Goal: Task Accomplishment & Management: Use online tool/utility

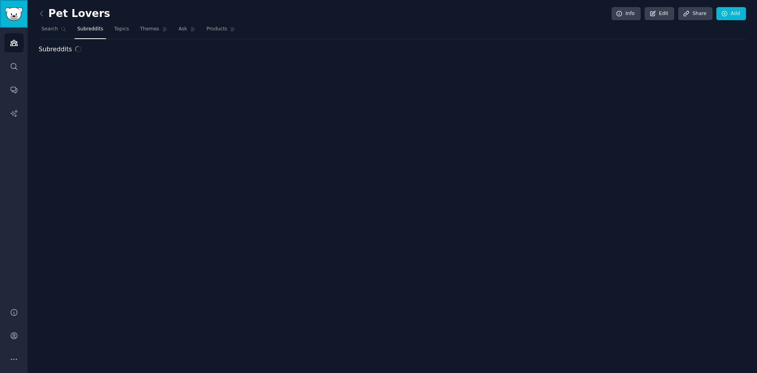
click at [21, 15] on img "Sidebar" at bounding box center [14, 14] width 18 height 14
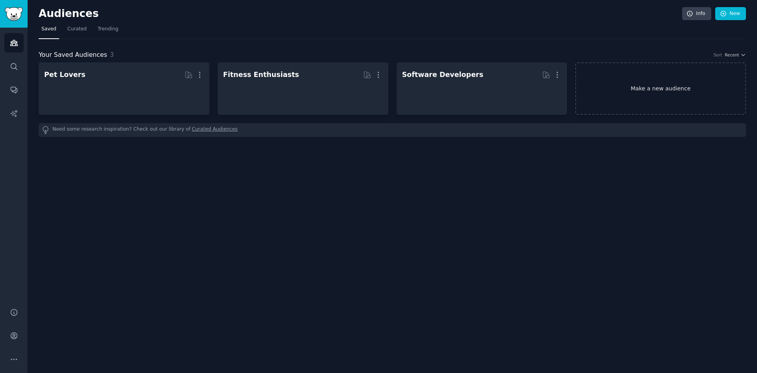
click at [659, 87] on link "Make a new audience" at bounding box center [660, 88] width 171 height 52
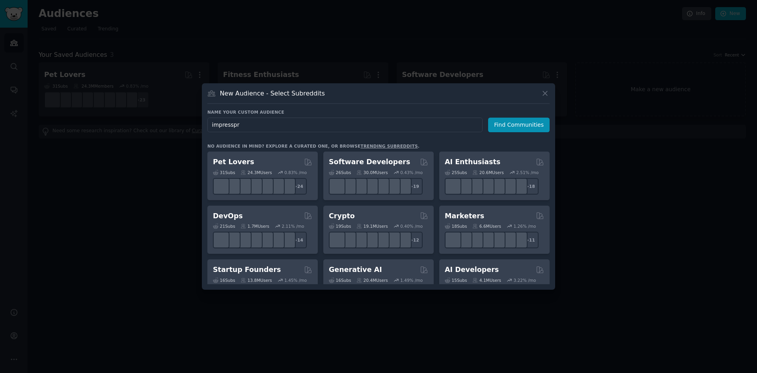
type input "impresspra"
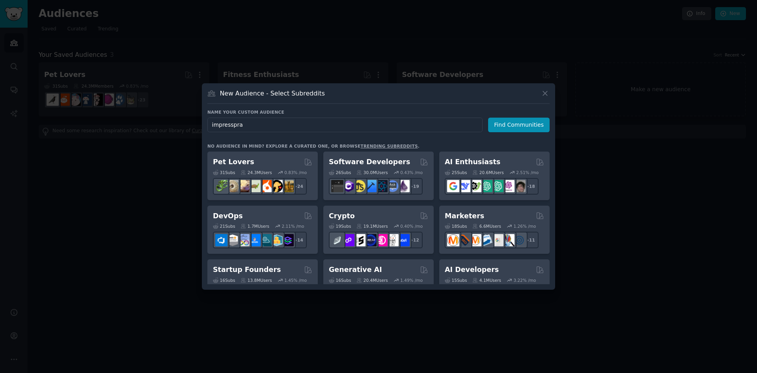
click button "Find Communities" at bounding box center [519, 124] width 62 height 15
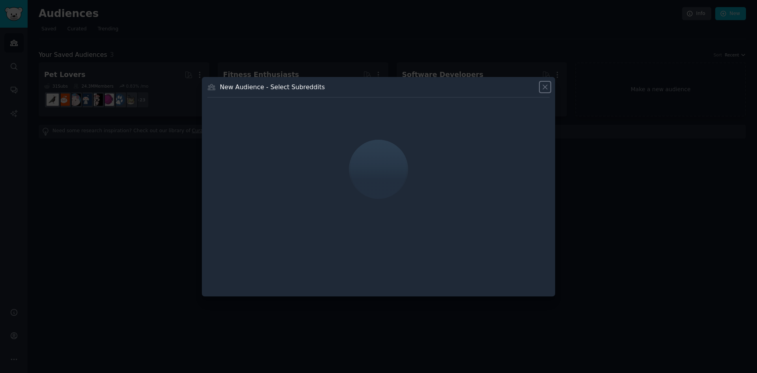
click at [543, 83] on icon at bounding box center [545, 87] width 8 height 8
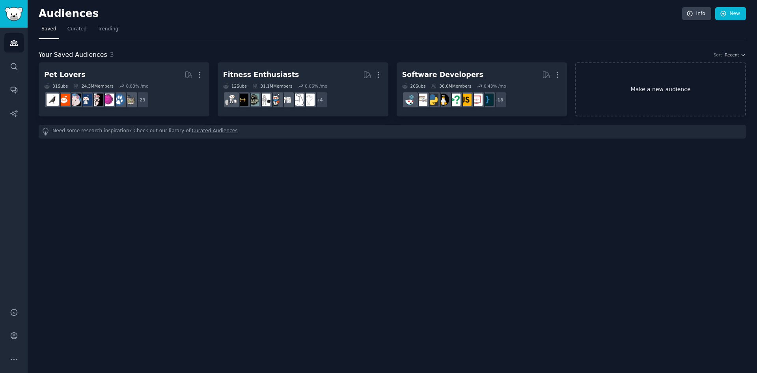
click at [659, 90] on link "Make a new audience" at bounding box center [660, 89] width 171 height 54
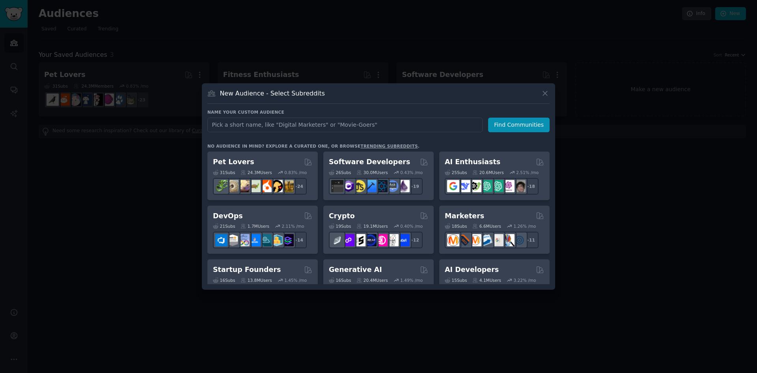
click at [303, 117] on div "Name your custom audience Audience Name Find Communities" at bounding box center [378, 120] width 342 height 23
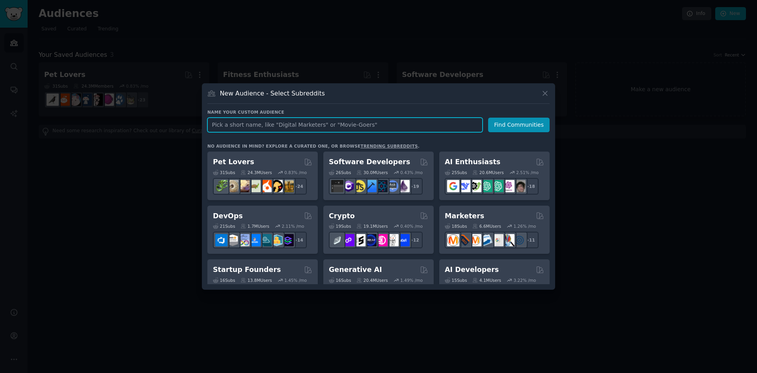
click at [313, 124] on input "text" at bounding box center [344, 124] width 275 height 15
type input "3d"
click button "Find Communities" at bounding box center [519, 124] width 62 height 15
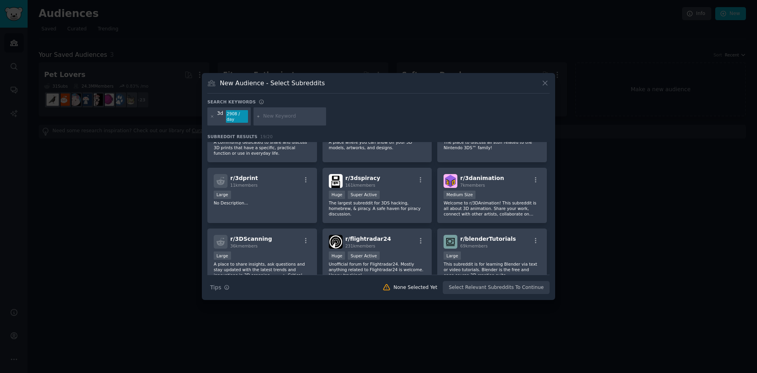
scroll to position [39, 0]
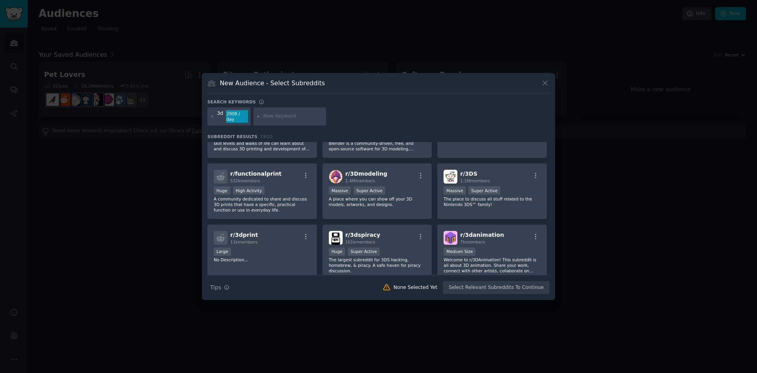
click at [295, 116] on input "text" at bounding box center [293, 116] width 60 height 7
click at [211, 115] on icon at bounding box center [212, 116] width 4 height 4
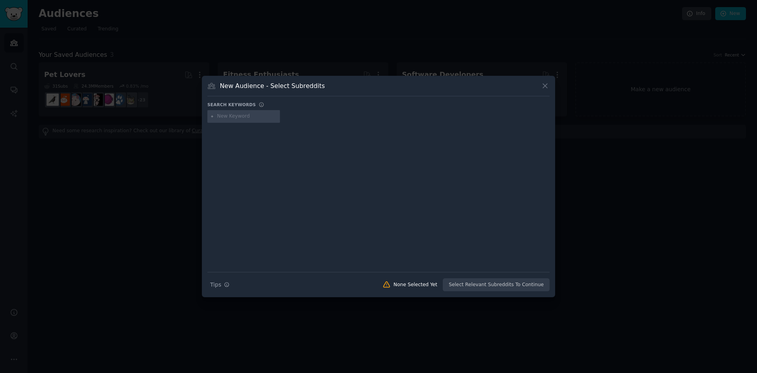
click at [263, 119] on input "text" at bounding box center [247, 116] width 60 height 7
type input "p"
type input "i"
type input "print 3d"
type input "3d"
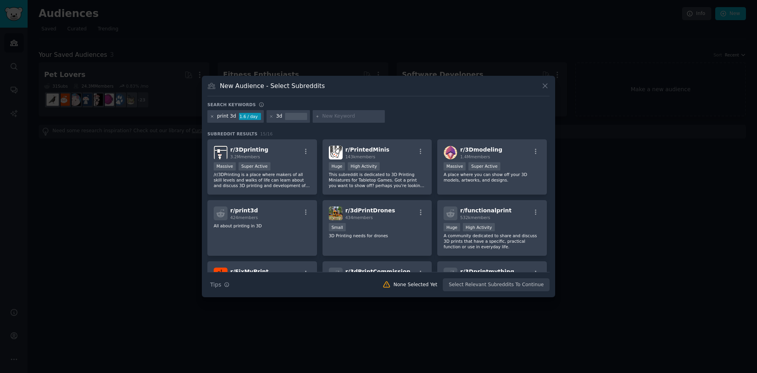
click at [212, 116] on icon at bounding box center [212, 116] width 4 height 4
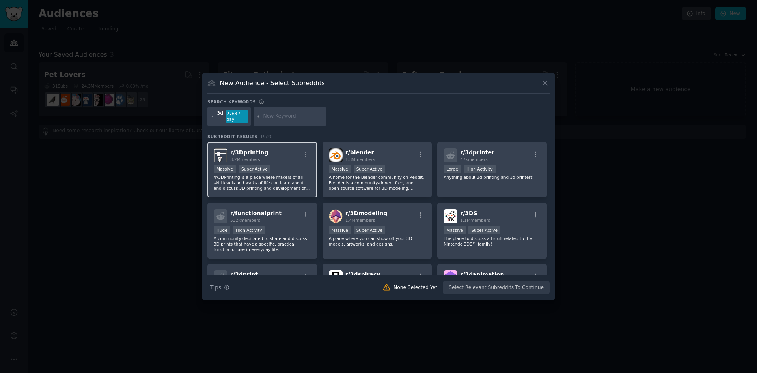
click at [266, 151] on div "r/ 3Dprinting 3.2M members" at bounding box center [262, 155] width 97 height 14
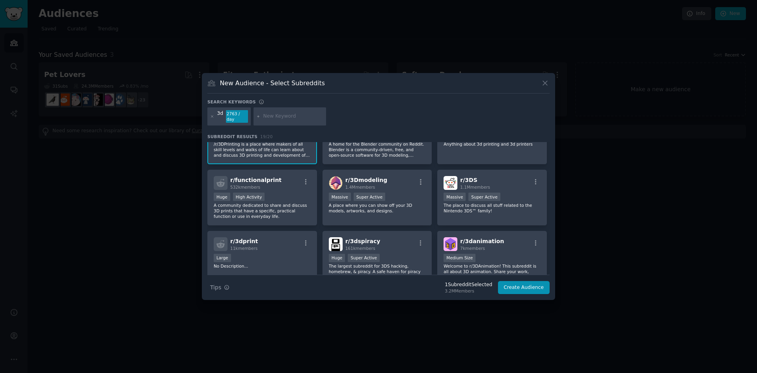
scroll to position [79, 0]
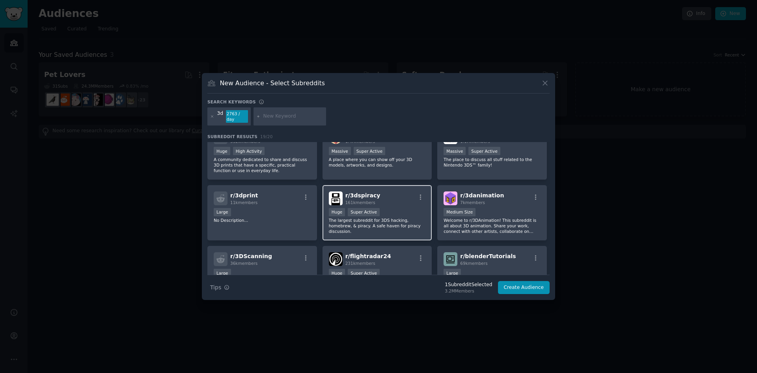
click at [331, 198] on img at bounding box center [336, 198] width 14 height 14
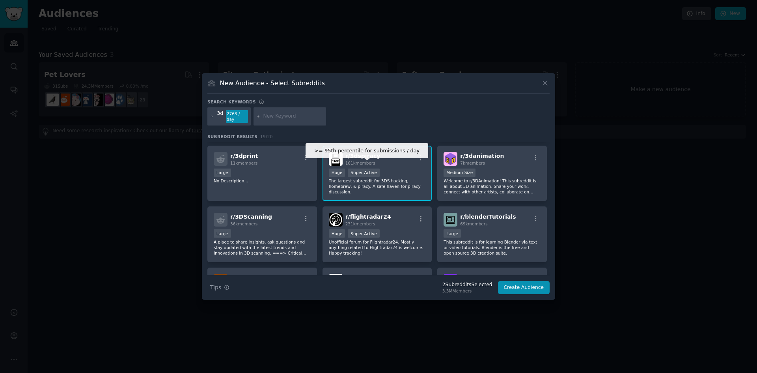
click at [375, 173] on div "Super Active" at bounding box center [364, 172] width 32 height 8
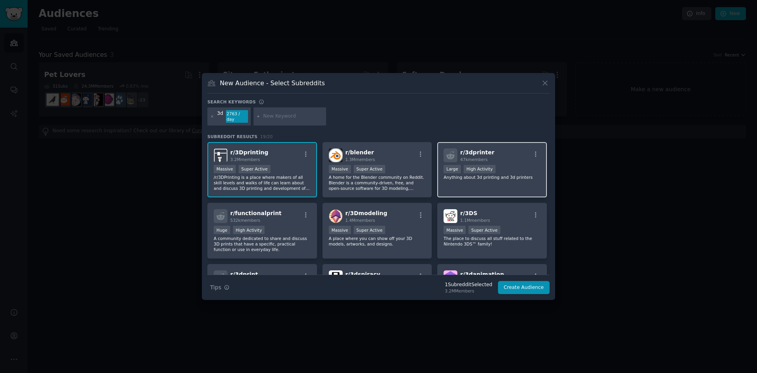
click at [507, 166] on div "10,000 - 100,000 members Large High Activity" at bounding box center [492, 170] width 97 height 10
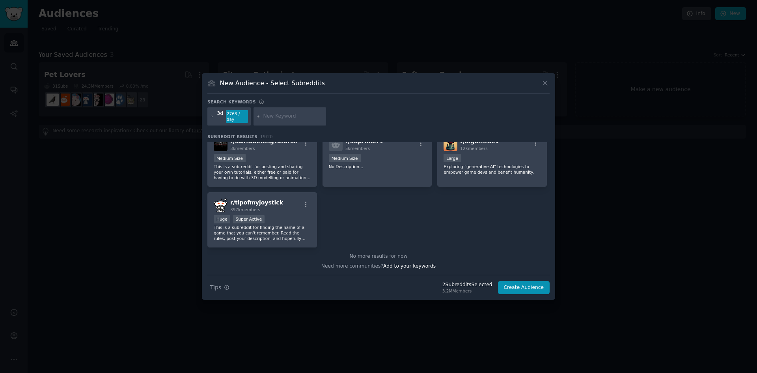
scroll to position [237, 0]
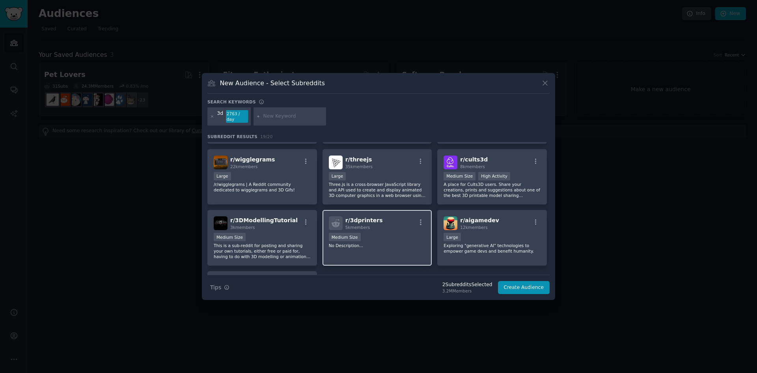
click at [377, 223] on div "r/ 3dprinters 5k members" at bounding box center [377, 223] width 97 height 14
click at [520, 282] on button "Create Audience" at bounding box center [524, 287] width 52 height 13
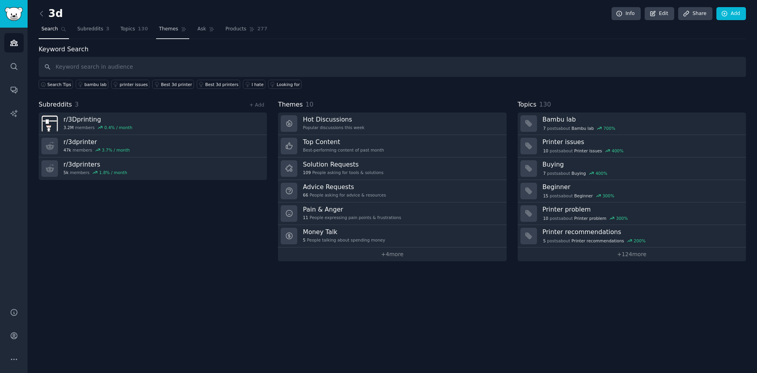
click at [159, 26] on span "Themes" at bounding box center [168, 29] width 19 height 7
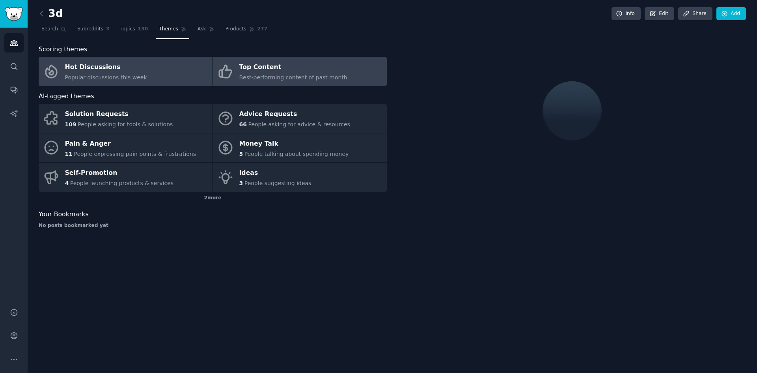
click at [269, 69] on div "Top Content" at bounding box center [293, 67] width 108 height 13
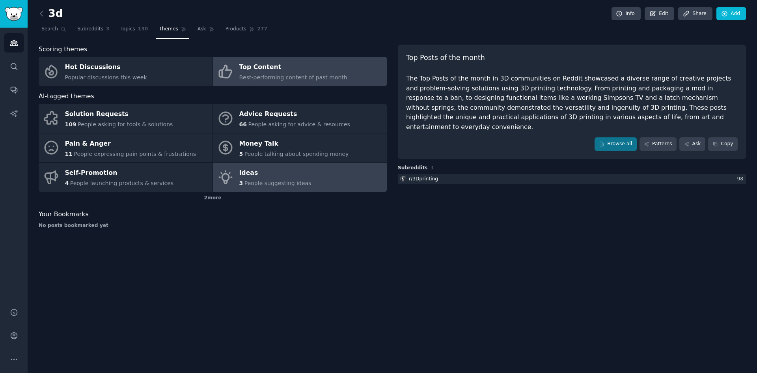
click at [323, 186] on link "Ideas 3 People suggesting ideas" at bounding box center [300, 176] width 174 height 29
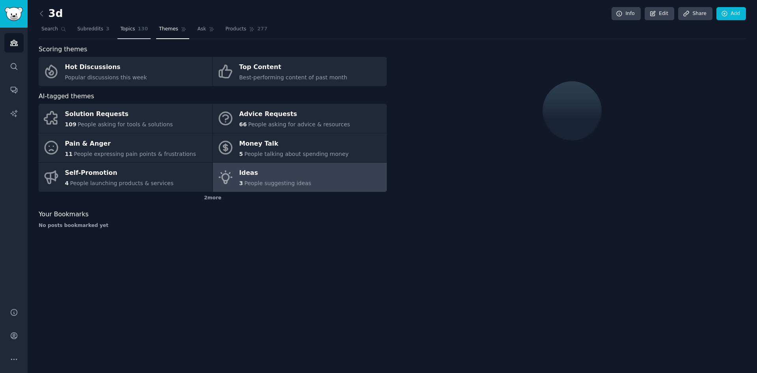
click at [120, 31] on span "Topics" at bounding box center [127, 29] width 15 height 7
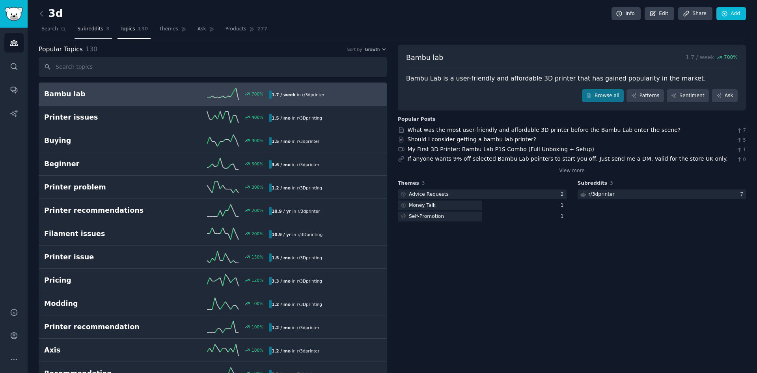
click at [95, 30] on span "Subreddits" at bounding box center [90, 29] width 26 height 7
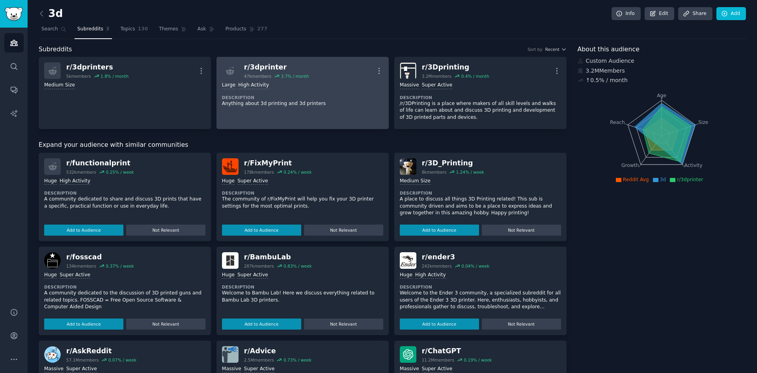
click at [302, 94] on div "Large High Activity Description Anything about 3d printing and 3d printers" at bounding box center [302, 94] width 161 height 31
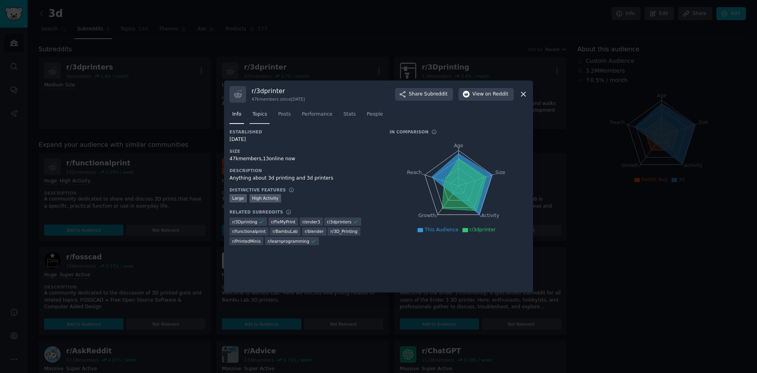
click at [263, 114] on span "Topics" at bounding box center [259, 114] width 15 height 7
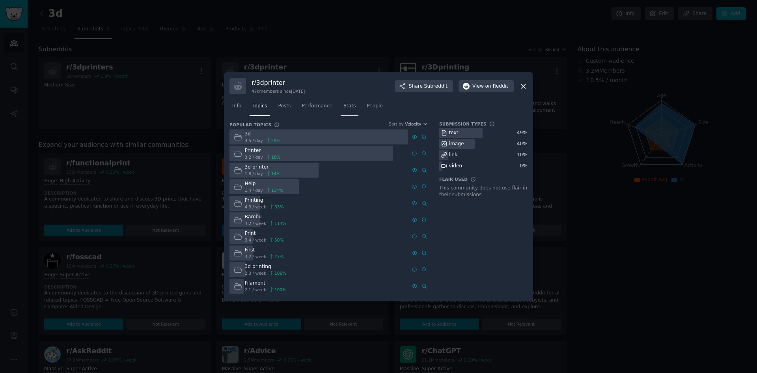
click at [343, 106] on span "Stats" at bounding box center [349, 106] width 12 height 7
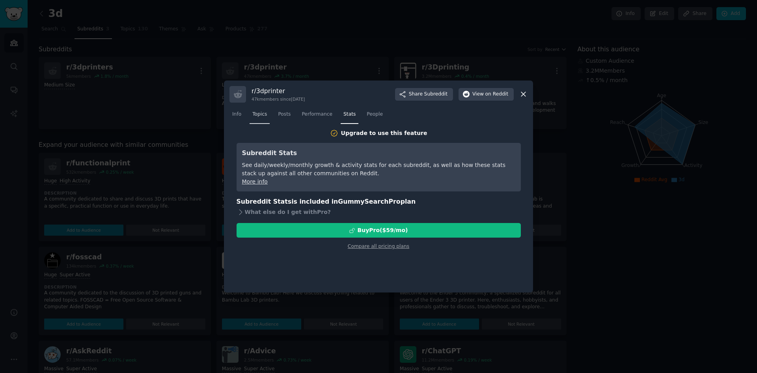
click at [268, 113] on nav "Info Topics Posts Performance Stats People" at bounding box center [378, 116] width 298 height 16
click at [265, 114] on span "Topics" at bounding box center [259, 114] width 15 height 7
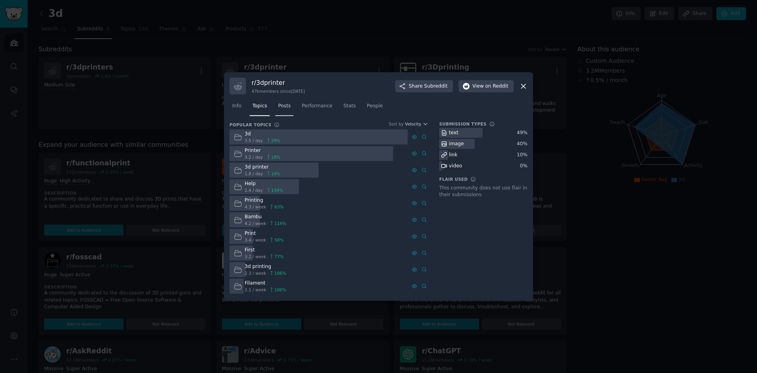
click at [283, 108] on span "Posts" at bounding box center [284, 106] width 13 height 7
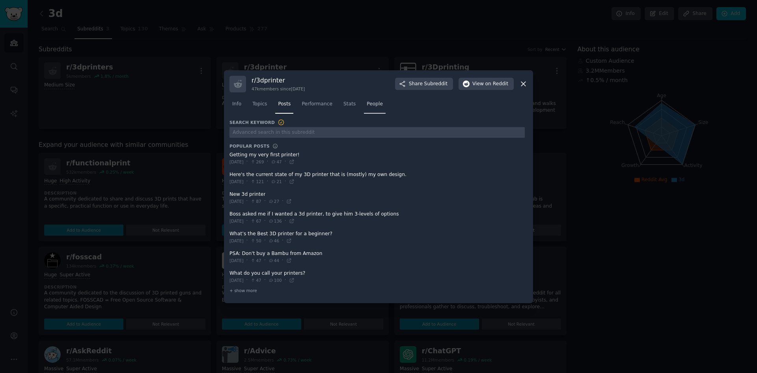
click at [367, 101] on span "People" at bounding box center [375, 104] width 16 height 7
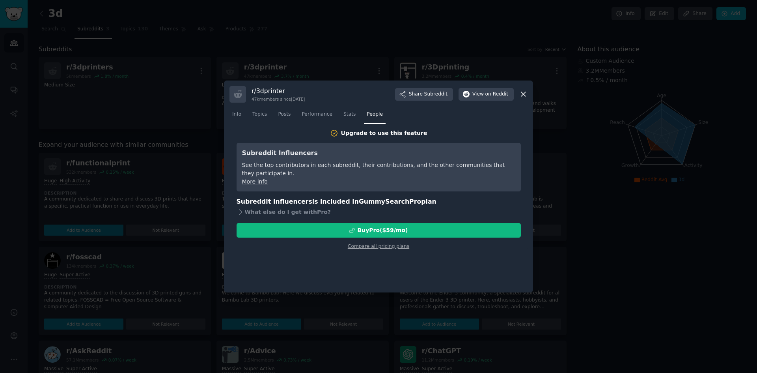
click at [526, 92] on icon at bounding box center [523, 94] width 8 height 8
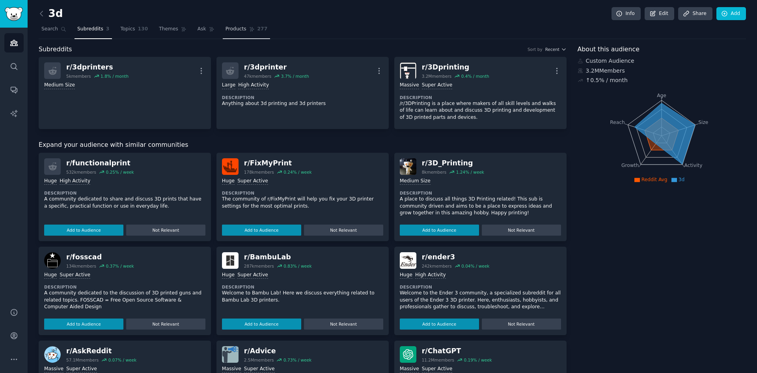
click at [235, 28] on link "Products 277" at bounding box center [246, 31] width 47 height 16
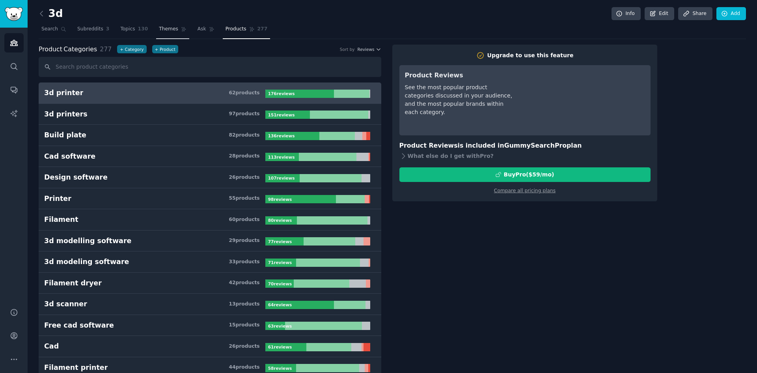
click at [161, 33] on link "Themes" at bounding box center [172, 31] width 33 height 16
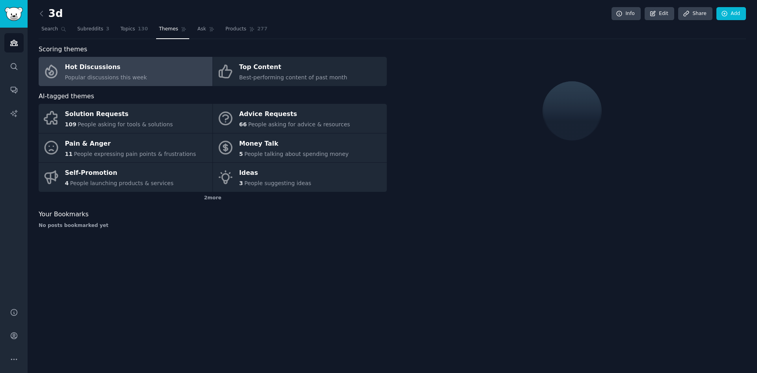
click at [133, 76] on span "Popular discussions this week" at bounding box center [106, 77] width 82 height 6
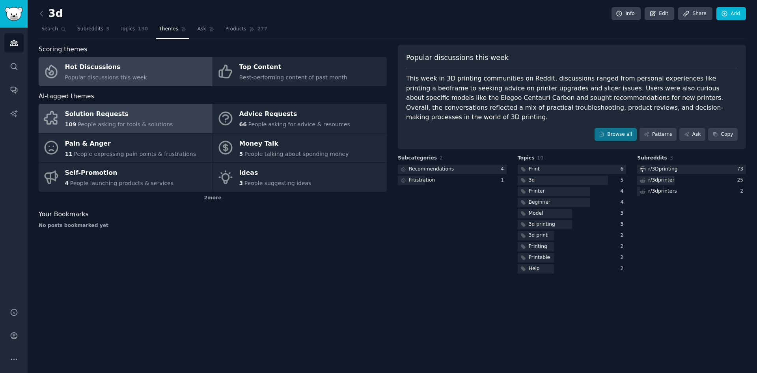
click at [127, 130] on link "Solution Requests 109 People asking for tools & solutions" at bounding box center [126, 118] width 174 height 29
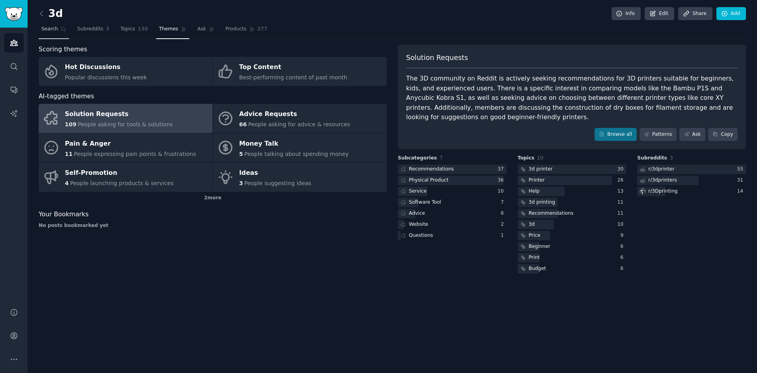
click at [50, 28] on span "Search" at bounding box center [49, 29] width 17 height 7
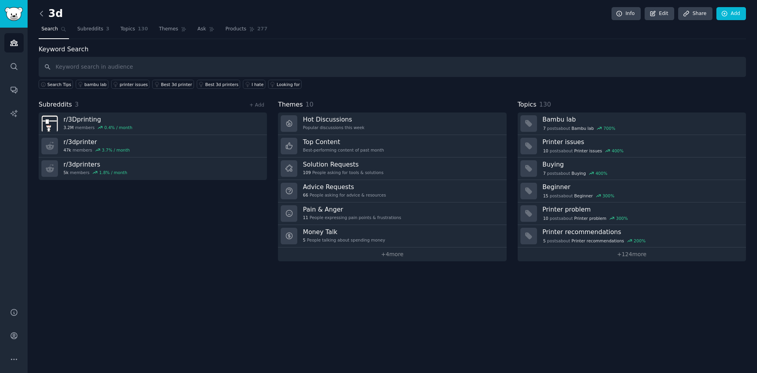
click at [43, 13] on icon at bounding box center [41, 13] width 8 height 8
